Goal: Information Seeking & Learning: Understand process/instructions

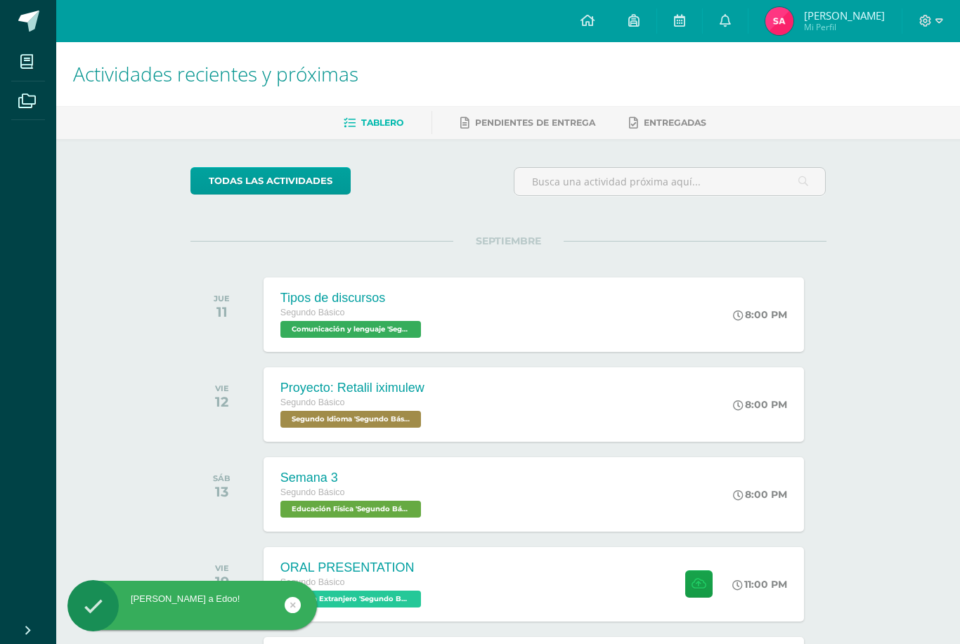
click at [719, 27] on icon at bounding box center [724, 20] width 11 height 13
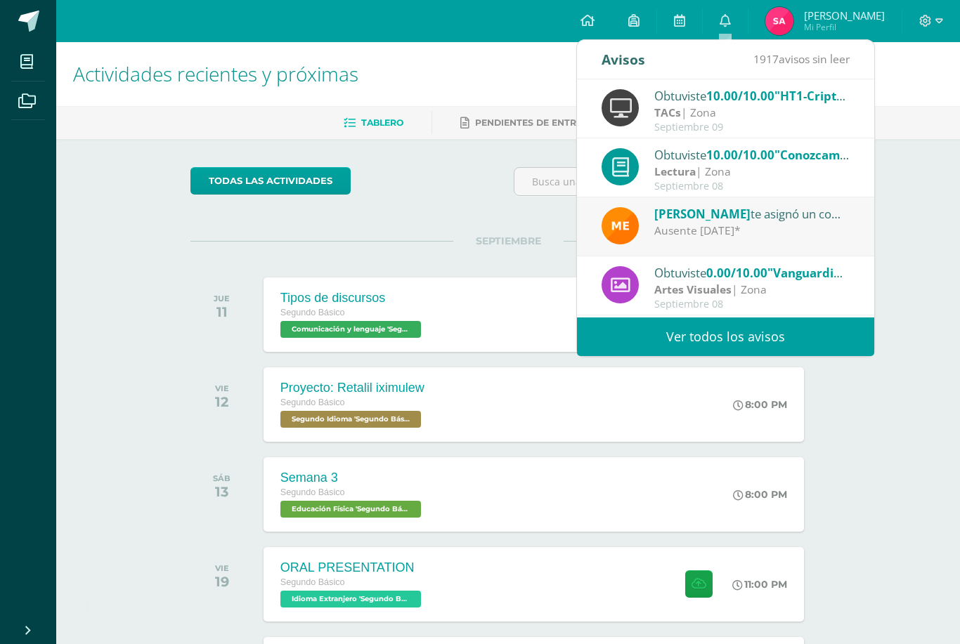
click at [836, 117] on div "TACs | Zona" at bounding box center [751, 113] width 195 height 16
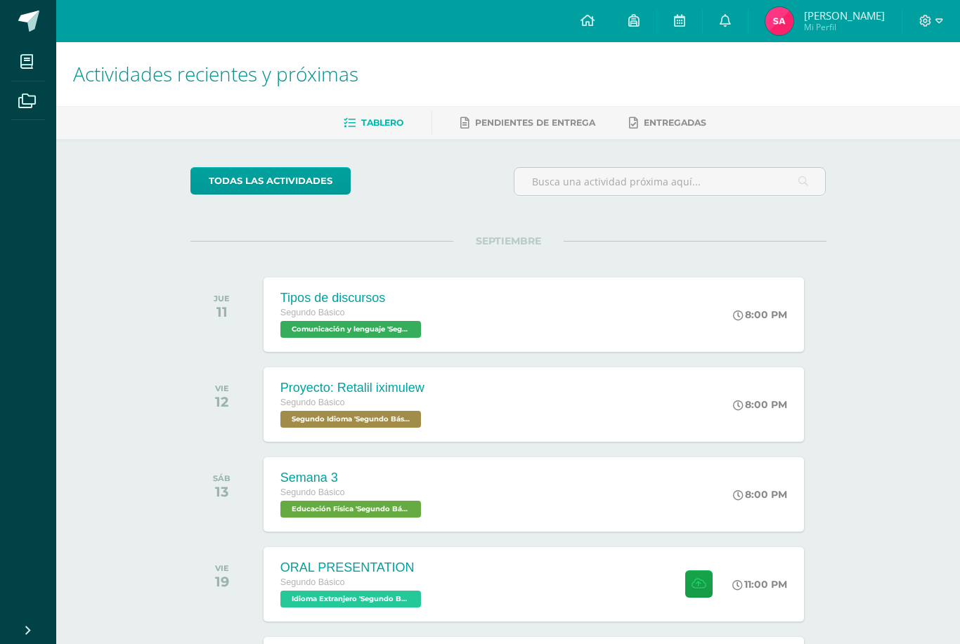
click at [741, 30] on link at bounding box center [725, 21] width 45 height 42
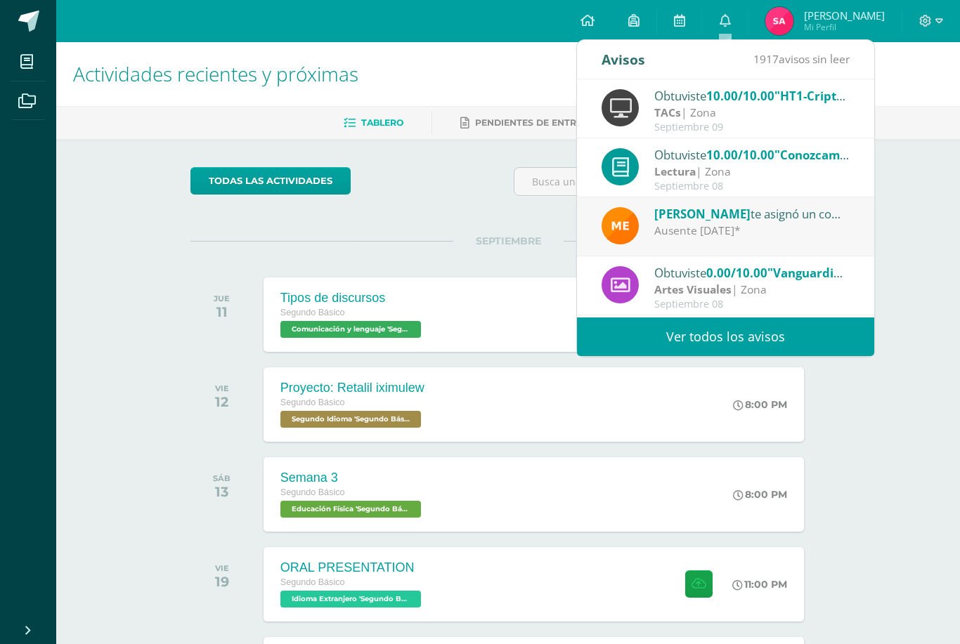
click at [779, 102] on span ""HT1-Criptografía"" at bounding box center [828, 96] width 109 height 16
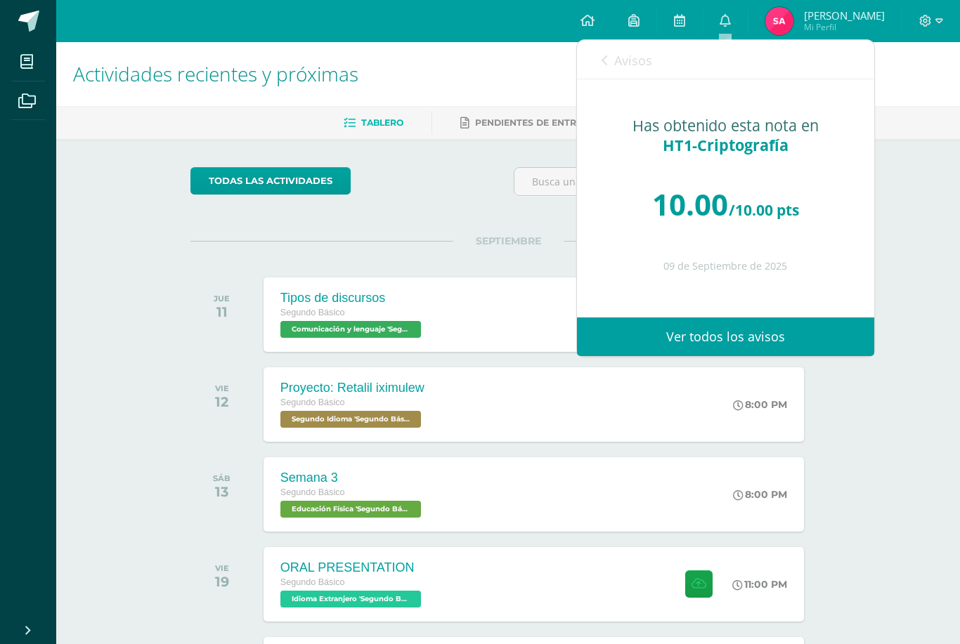
click at [738, 150] on span "HT1-Criptografía" at bounding box center [726, 145] width 126 height 20
click at [774, 135] on span "HT1-Criptografía" at bounding box center [726, 145] width 126 height 20
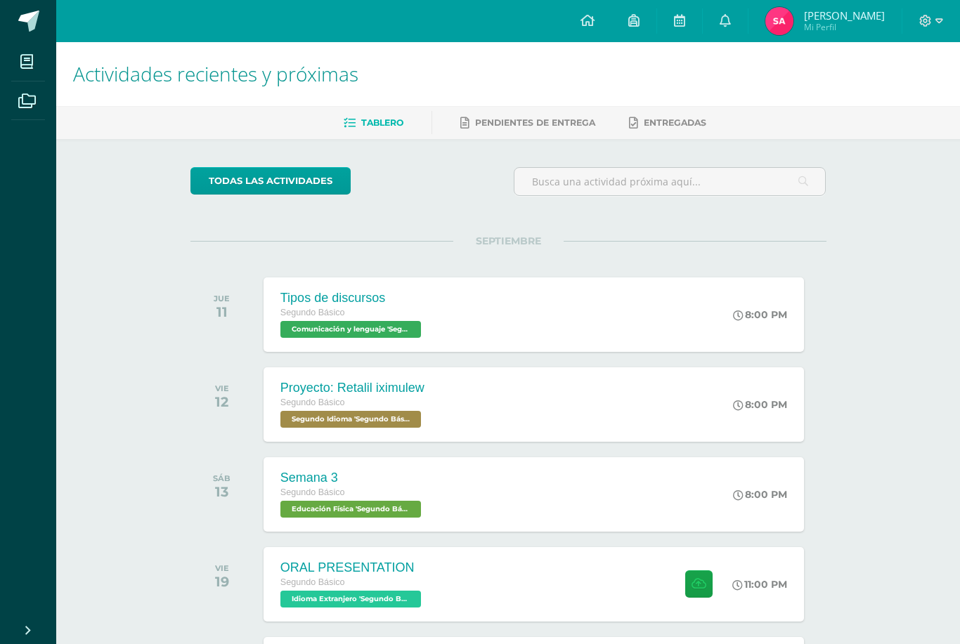
click at [497, 203] on div "todas las Actividades" at bounding box center [508, 187] width 647 height 40
click at [35, 48] on span at bounding box center [27, 62] width 32 height 32
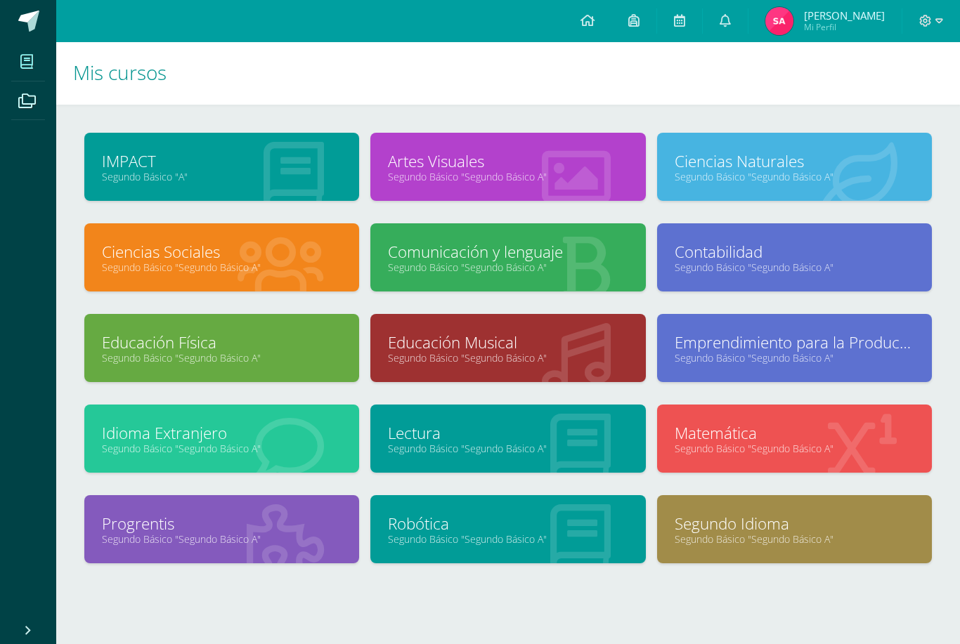
scroll to position [2, 0]
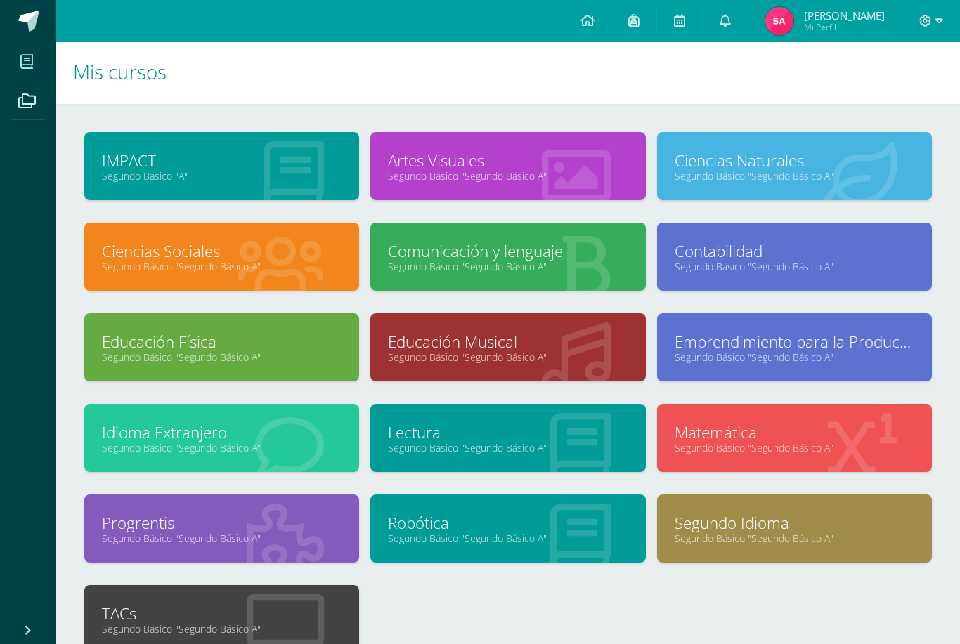
click at [241, 589] on div at bounding box center [285, 620] width 148 height 94
click at [240, 589] on div at bounding box center [285, 620] width 148 height 94
click at [284, 615] on link "TACs" at bounding box center [222, 614] width 240 height 22
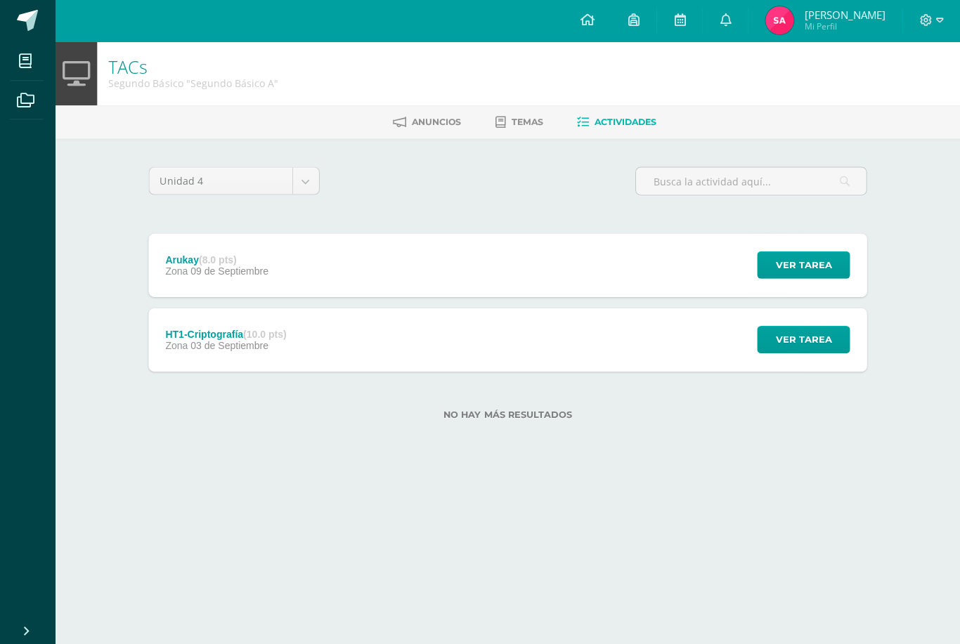
click at [795, 343] on span "Ver tarea" at bounding box center [803, 340] width 56 height 26
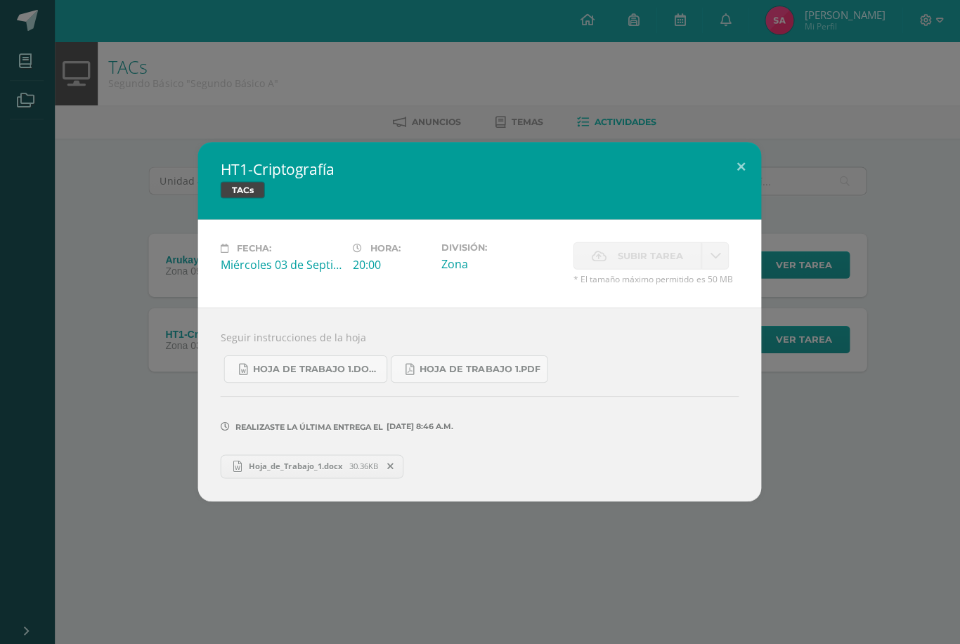
click at [256, 471] on span "Hoja_de_Trabajo_1.docx" at bounding box center [296, 466] width 107 height 11
click at [734, 168] on button at bounding box center [741, 167] width 40 height 48
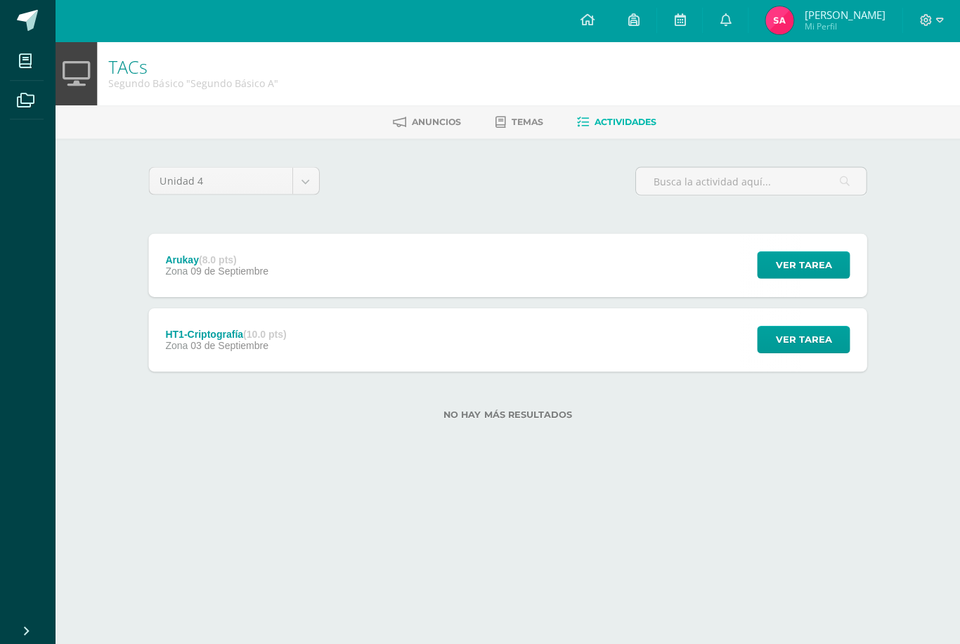
click at [6, 13] on link at bounding box center [28, 21] width 56 height 42
